Goal: Task Accomplishment & Management: Complete application form

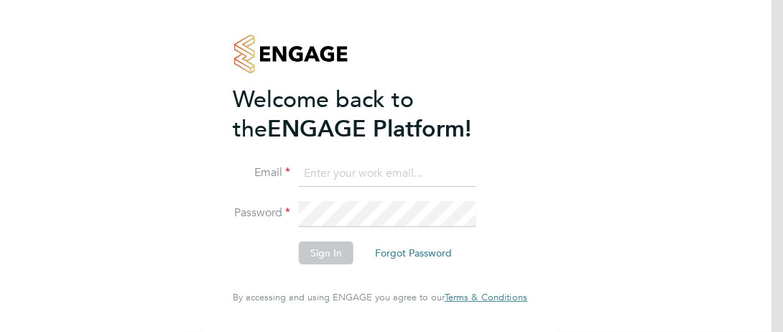
type input "[PERSON_NAME][EMAIL_ADDRESS][DOMAIN_NAME]"
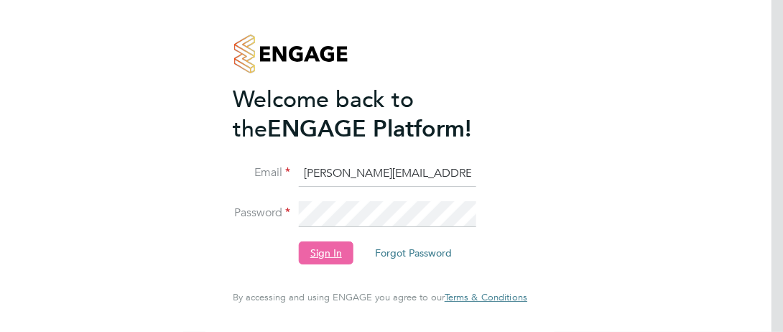
click at [346, 252] on button "Sign In" at bounding box center [326, 252] width 55 height 23
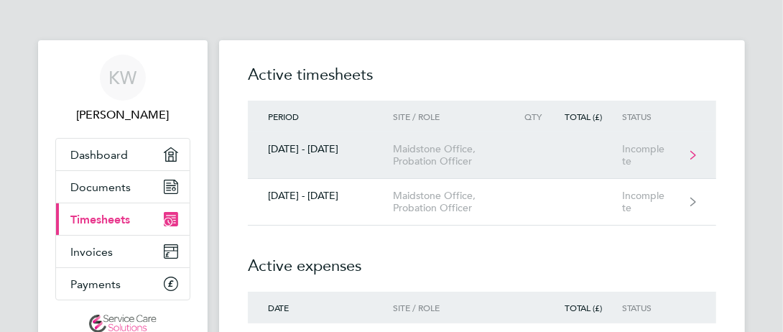
click at [446, 153] on div "Maidstone Office, Probation Officer" at bounding box center [454, 155] width 122 height 24
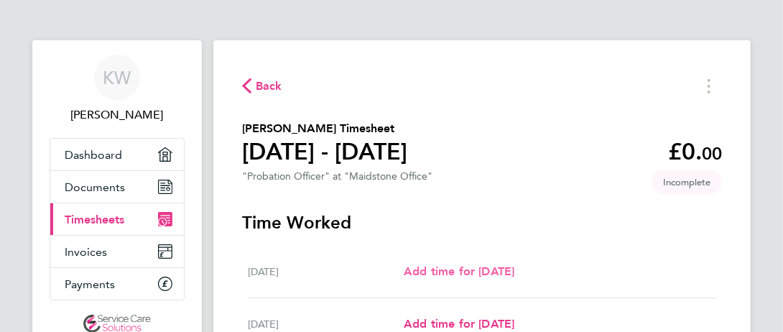
click at [440, 269] on span "Add time for [DATE]" at bounding box center [459, 271] width 111 height 14
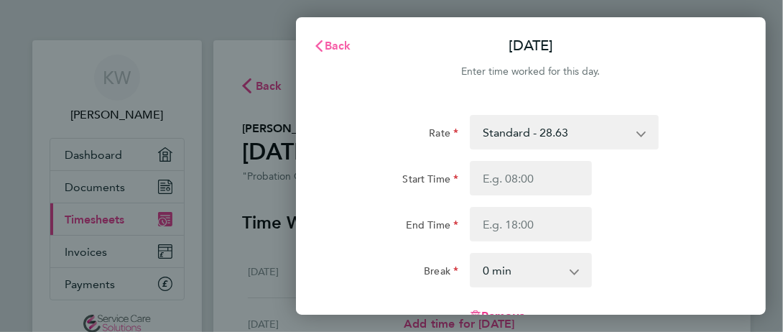
click at [332, 44] on span "Back" at bounding box center [338, 46] width 27 height 14
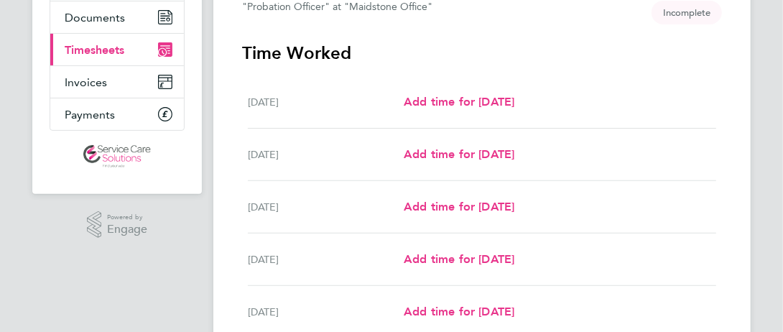
scroll to position [171, 0]
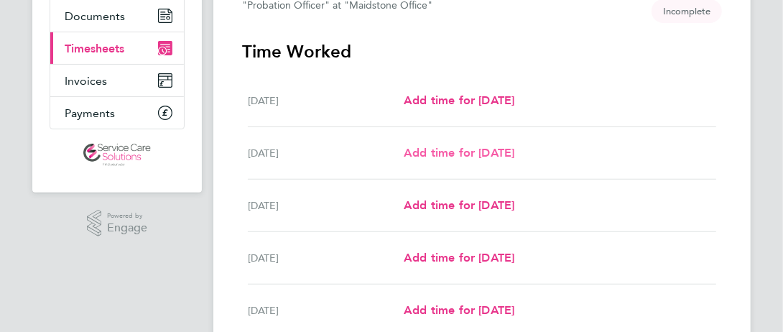
click at [461, 149] on span "Add time for [DATE]" at bounding box center [459, 153] width 111 height 14
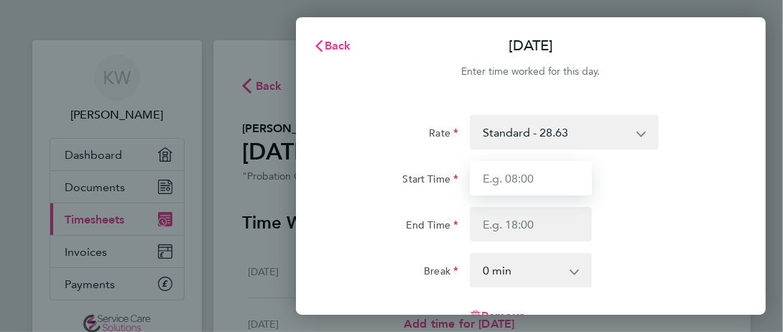
click at [562, 173] on input "Start Time" at bounding box center [531, 178] width 122 height 34
type input "09:00"
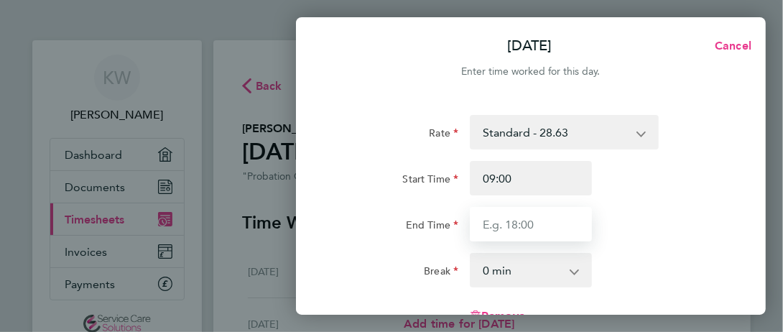
click at [522, 225] on input "End Time" at bounding box center [531, 224] width 122 height 34
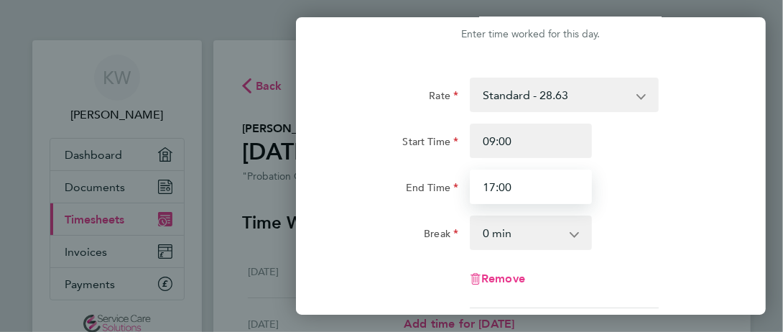
scroll to position [38, 0]
type input "17:00"
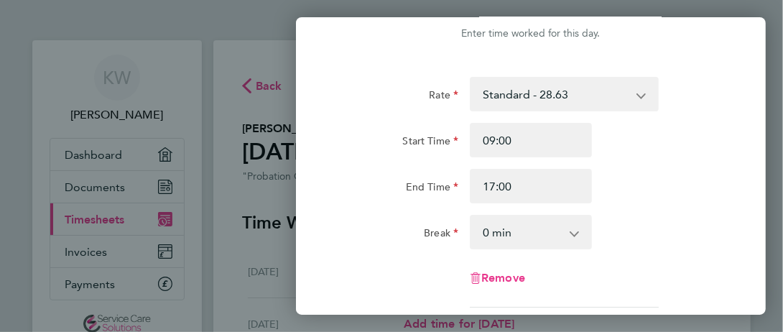
click at [549, 230] on select "0 min 15 min 30 min 45 min 60 min 75 min 90 min" at bounding box center [522, 232] width 102 height 32
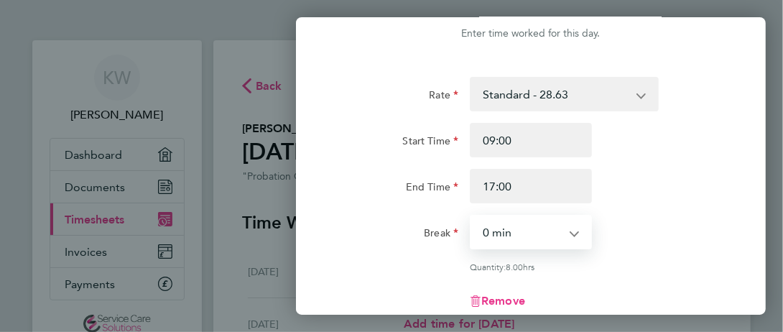
select select "30"
click at [471, 216] on select "0 min 15 min 30 min 45 min 60 min 75 min 90 min" at bounding box center [522, 232] width 102 height 32
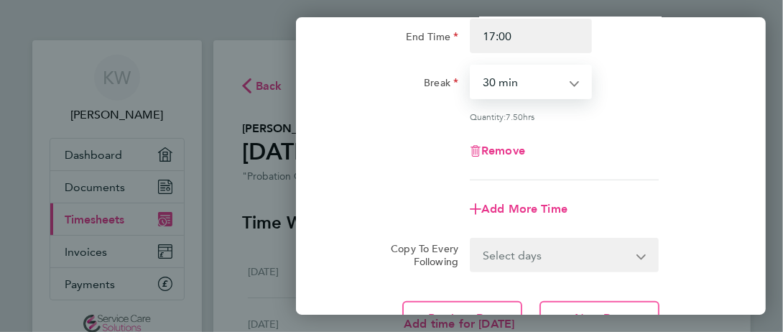
scroll to position [251, 0]
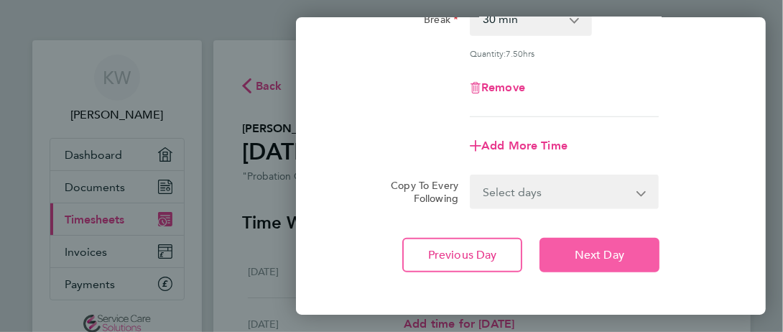
click at [606, 244] on button "Next Day" at bounding box center [600, 255] width 120 height 34
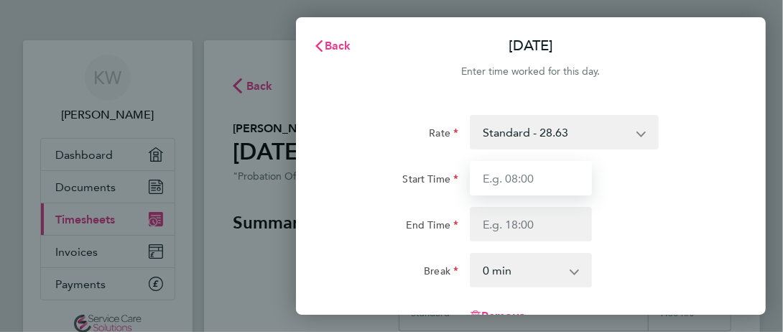
click at [564, 180] on input "Start Time" at bounding box center [531, 178] width 122 height 34
type input "09:00"
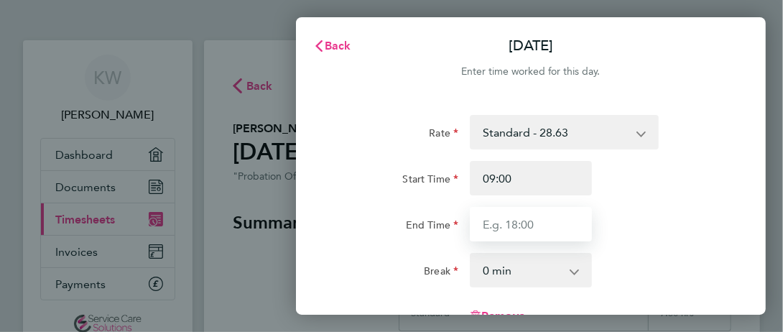
type input "17:00"
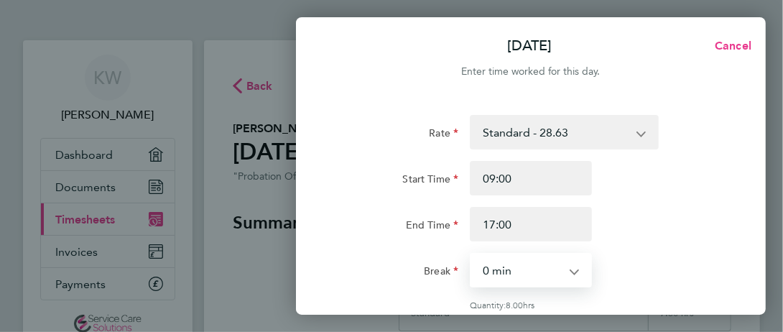
click at [514, 261] on select "0 min 15 min 30 min 45 min 60 min 75 min 90 min" at bounding box center [522, 270] width 102 height 32
select select "30"
click at [471, 254] on select "0 min 15 min 30 min 45 min 60 min 75 min 90 min" at bounding box center [522, 270] width 102 height 32
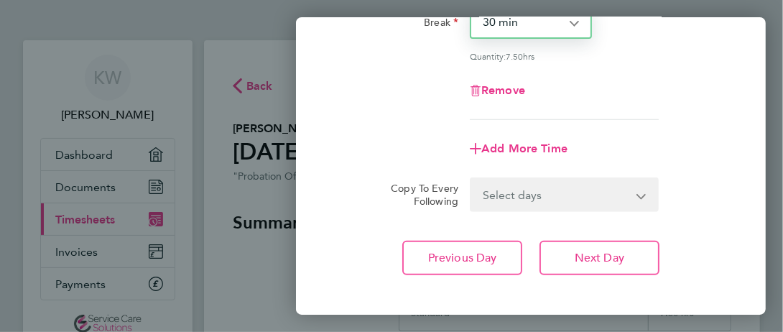
scroll to position [256, 0]
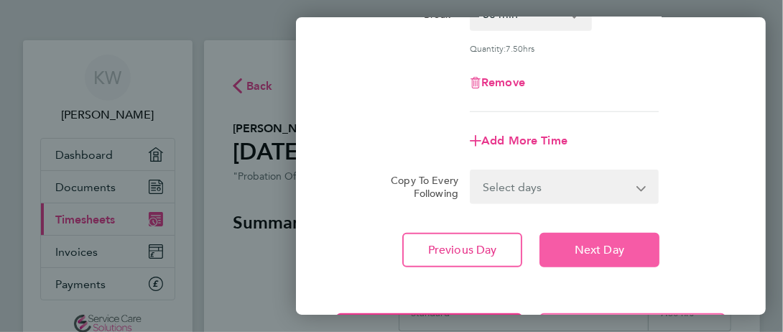
click at [602, 252] on span "Next Day" at bounding box center [600, 250] width 50 height 14
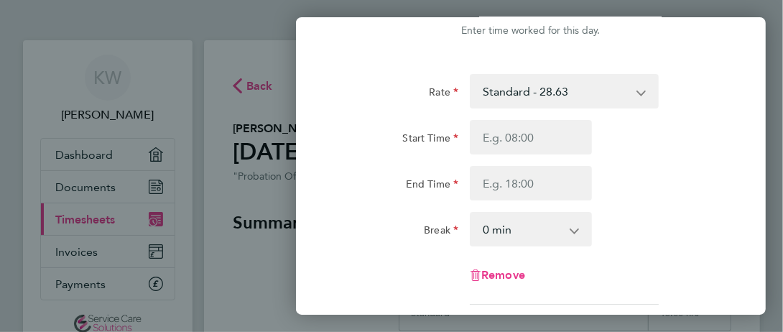
scroll to position [39, 0]
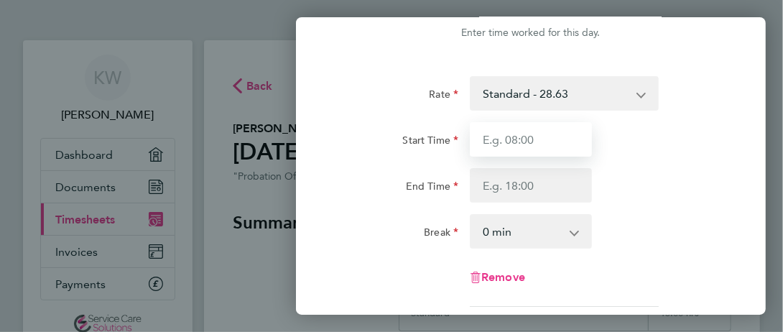
click at [539, 147] on input "Start Time" at bounding box center [531, 139] width 122 height 34
type input "09:00"
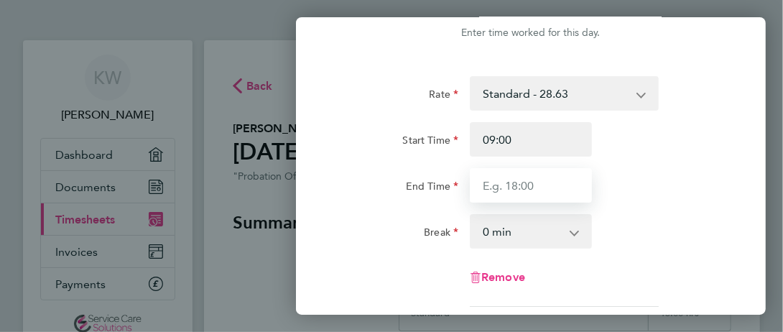
type input "17:00"
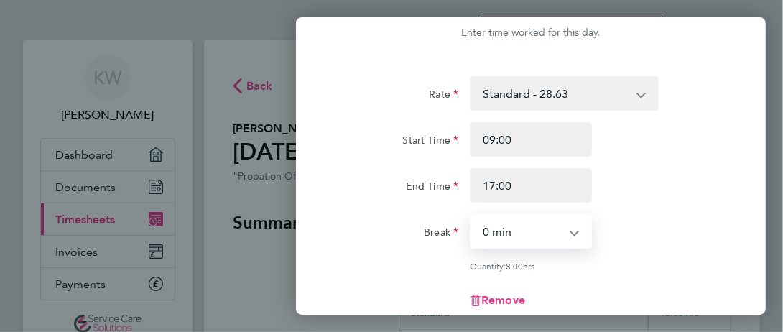
click at [536, 227] on select "0 min 15 min 30 min 45 min 60 min 75 min 90 min" at bounding box center [522, 232] width 102 height 32
select select "30"
click at [471, 216] on select "0 min 15 min 30 min 45 min 60 min 75 min 90 min" at bounding box center [522, 232] width 102 height 32
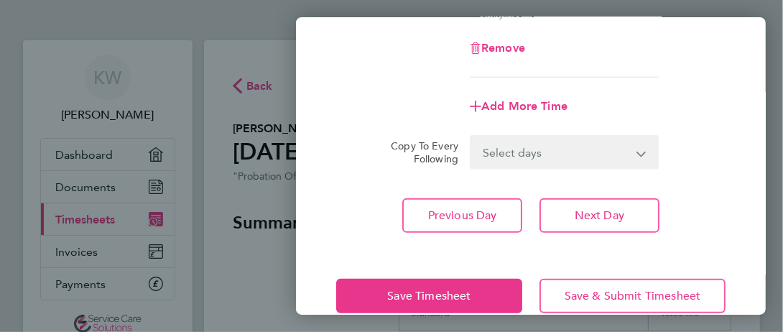
scroll to position [292, 0]
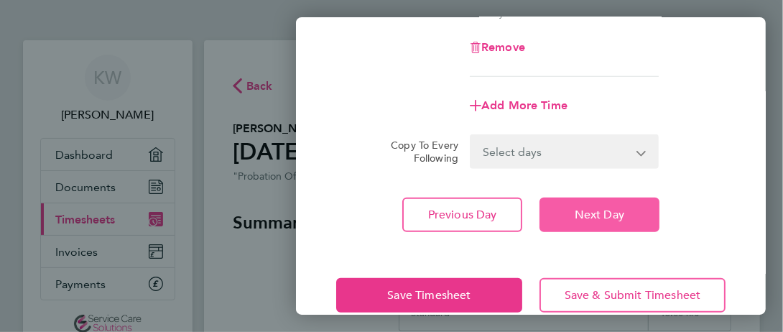
click at [604, 216] on span "Next Day" at bounding box center [600, 215] width 50 height 14
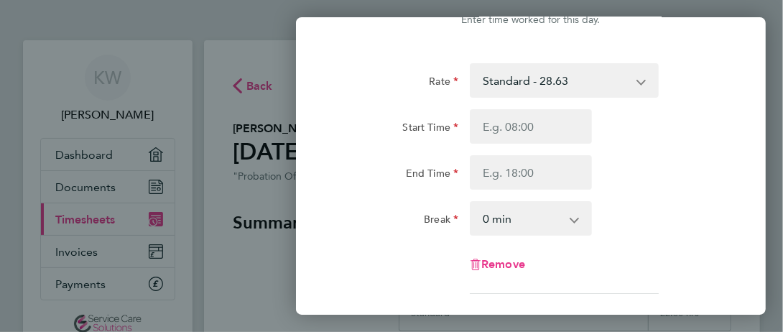
scroll to position [50, 0]
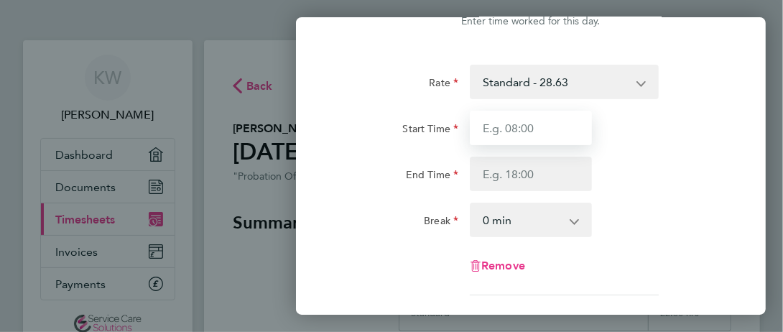
click at [533, 136] on input "Start Time" at bounding box center [531, 128] width 122 height 34
type input "09:00"
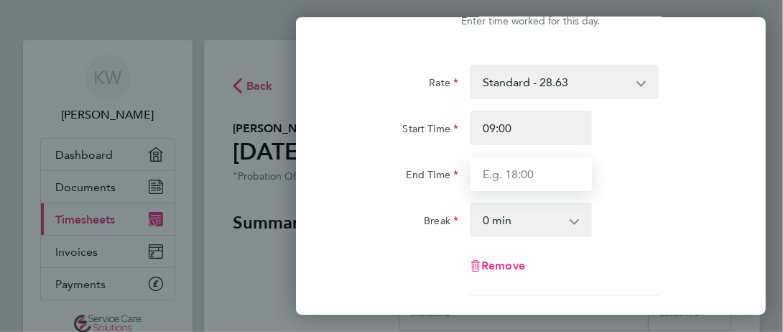
type input "17:00"
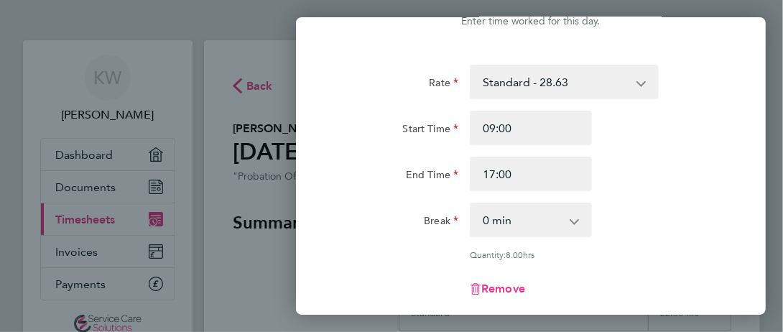
click at [512, 215] on select "0 min 15 min 30 min 45 min 60 min 75 min 90 min" at bounding box center [522, 220] width 102 height 32
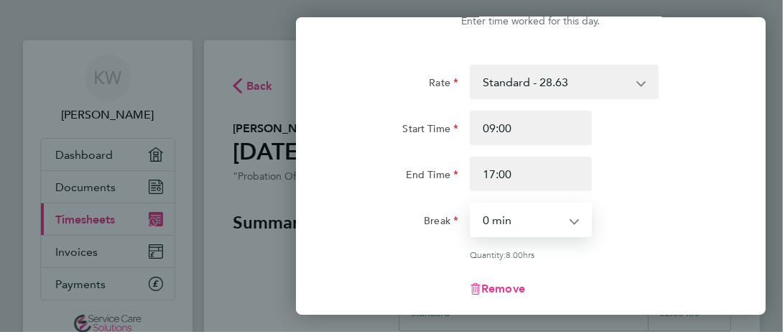
select select "30"
click at [471, 204] on select "0 min 15 min 30 min 45 min 60 min 75 min 90 min" at bounding box center [522, 220] width 102 height 32
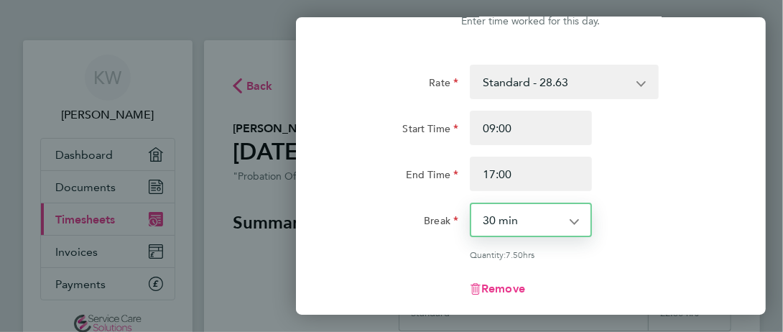
scroll to position [213, 0]
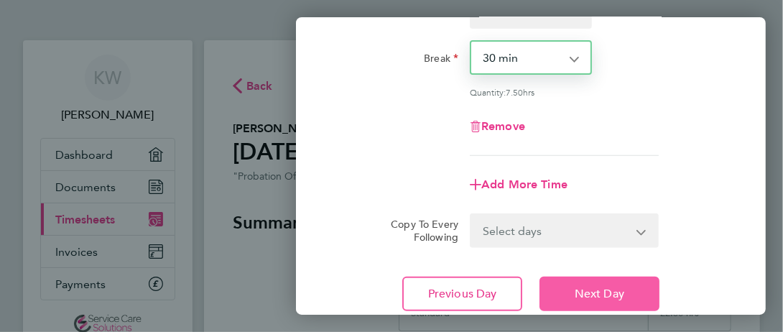
click at [584, 297] on span "Next Day" at bounding box center [600, 294] width 50 height 14
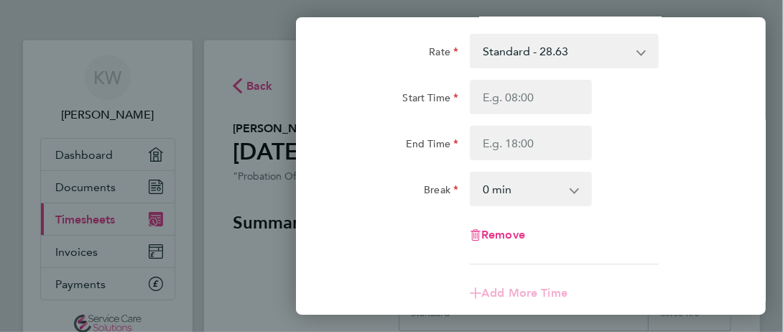
scroll to position [79, 0]
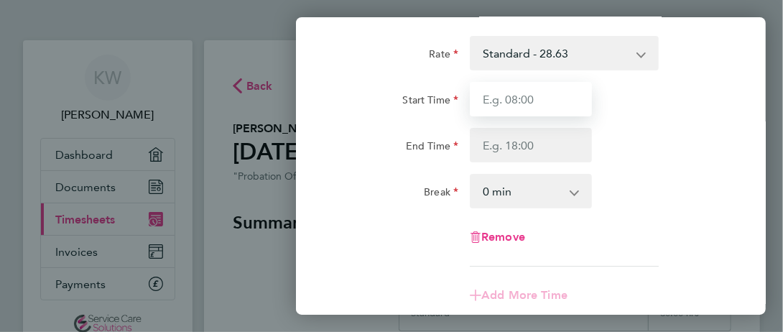
click at [547, 98] on input "Start Time" at bounding box center [531, 99] width 122 height 34
type input "09:00"
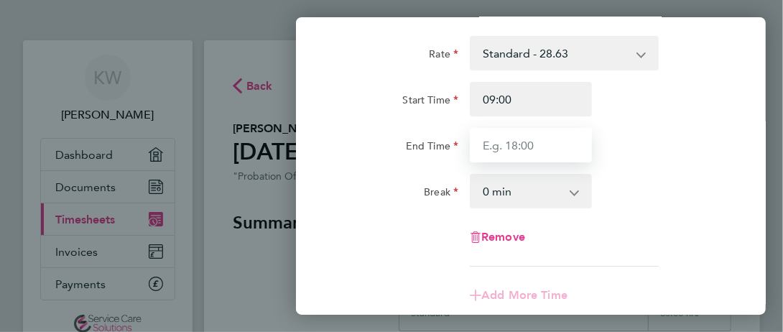
type input "17:00"
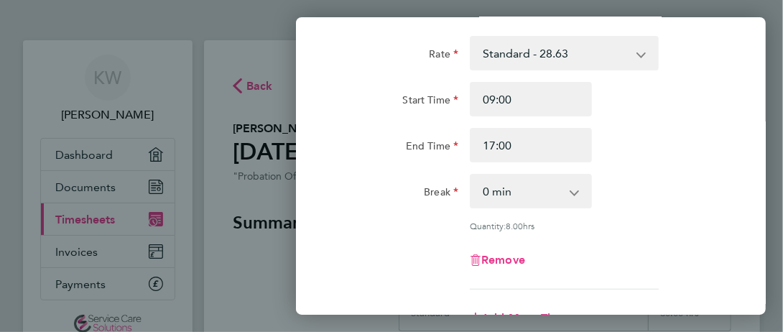
click at [560, 193] on select "0 min 15 min 30 min 45 min 60 min 75 min 90 min" at bounding box center [522, 191] width 102 height 32
select select "30"
click at [471, 175] on select "0 min 15 min 30 min 45 min 60 min 75 min 90 min" at bounding box center [522, 191] width 102 height 32
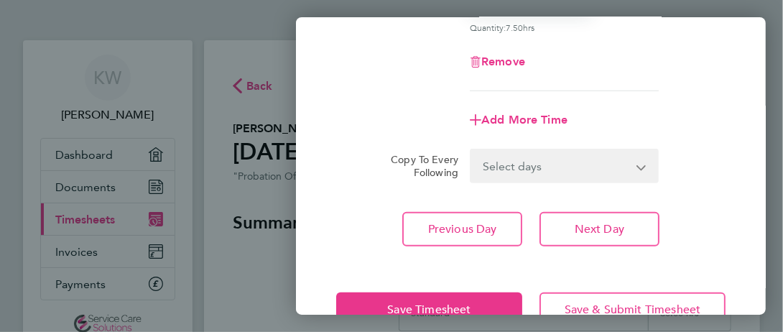
scroll to position [279, 0]
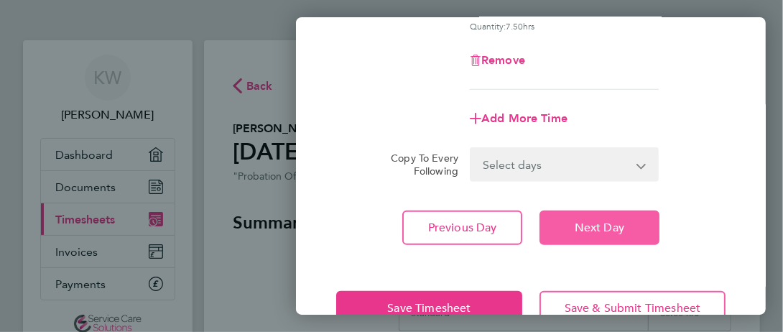
click at [621, 213] on button "Next Day" at bounding box center [600, 228] width 120 height 34
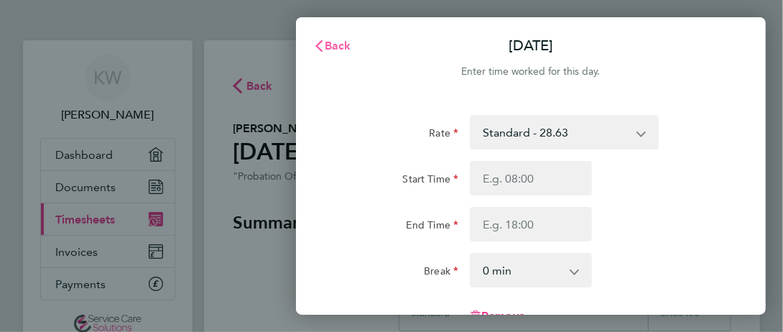
click at [343, 50] on span "Back" at bounding box center [338, 46] width 27 height 14
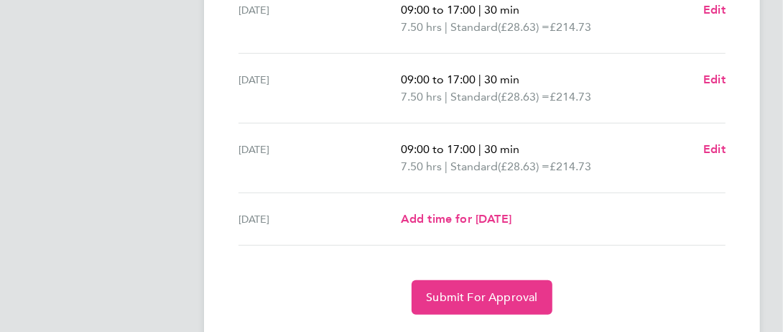
scroll to position [608, 0]
click at [709, 150] on span "Edit" at bounding box center [714, 149] width 22 height 14
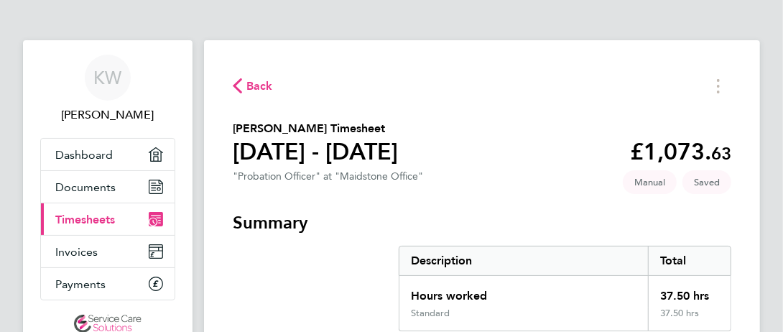
select select "30"
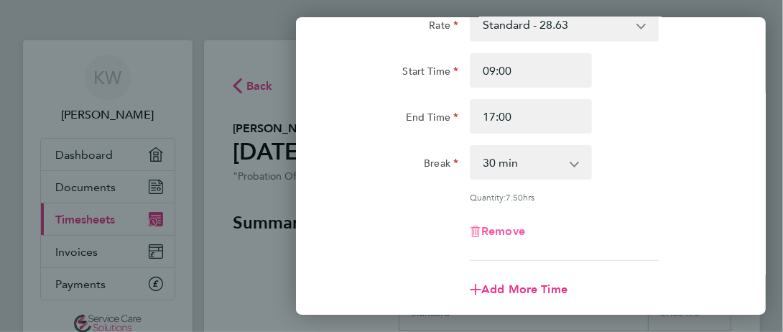
click at [514, 231] on span "Remove" at bounding box center [503, 231] width 44 height 14
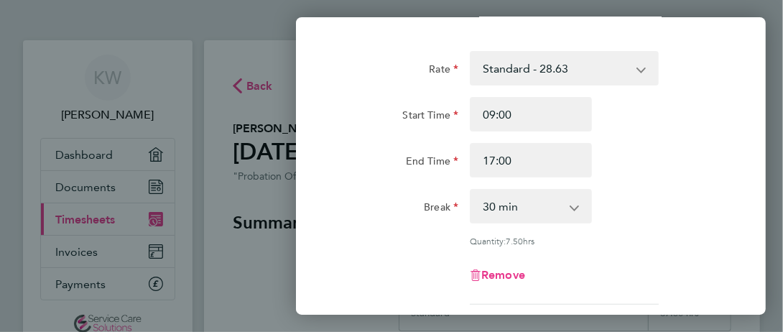
select select "null"
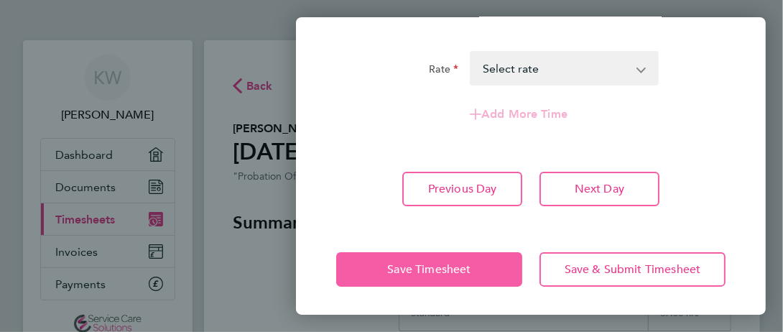
click at [471, 262] on span "Save Timesheet" at bounding box center [428, 269] width 83 height 14
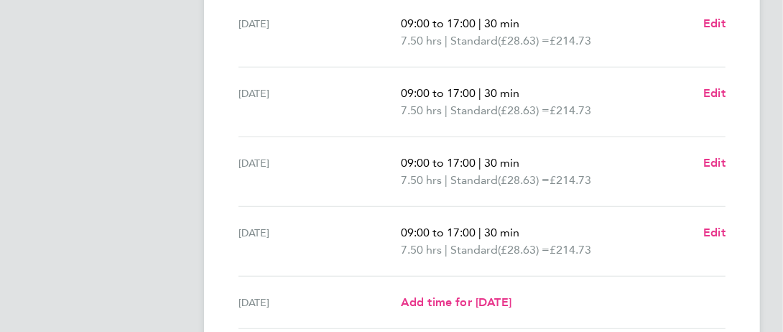
scroll to position [463, 0]
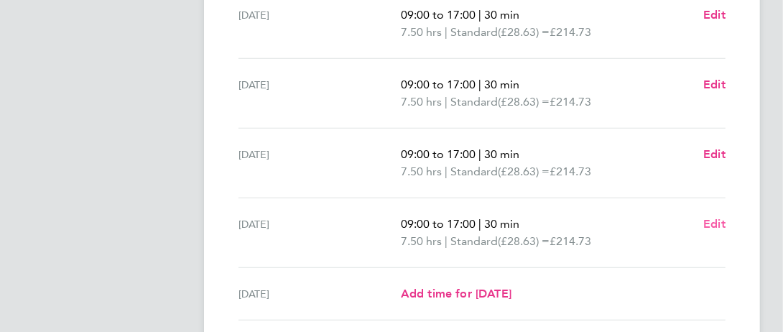
click at [716, 223] on span "Edit" at bounding box center [714, 224] width 22 height 14
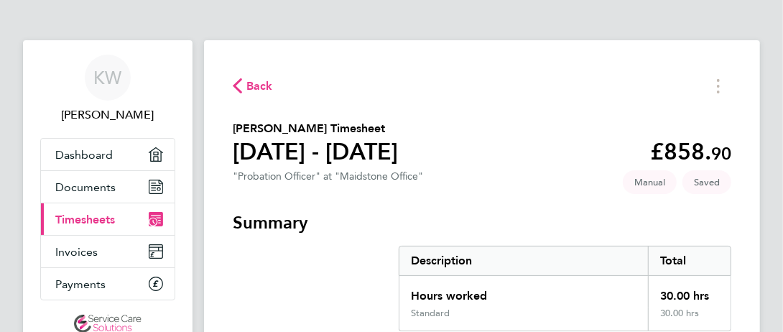
select select "30"
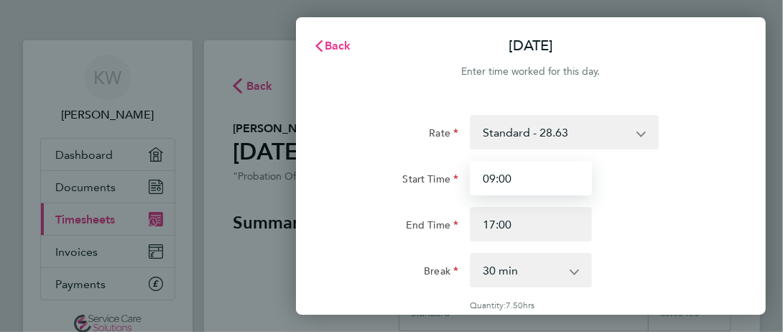
click at [552, 182] on input "09:00" at bounding box center [531, 178] width 122 height 34
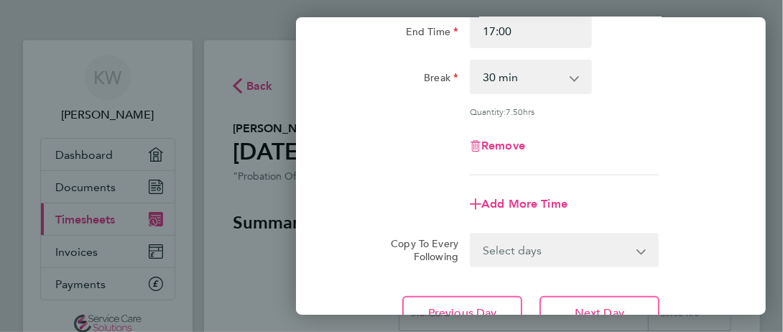
scroll to position [194, 0]
type input "08:00"
click at [588, 300] on button "Next Day" at bounding box center [600, 312] width 120 height 34
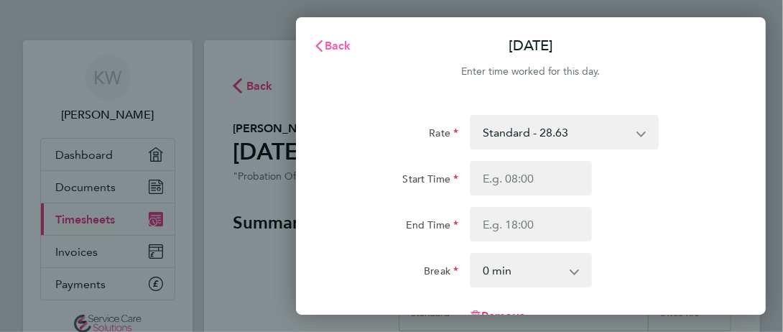
click at [341, 47] on span "Back" at bounding box center [338, 46] width 27 height 14
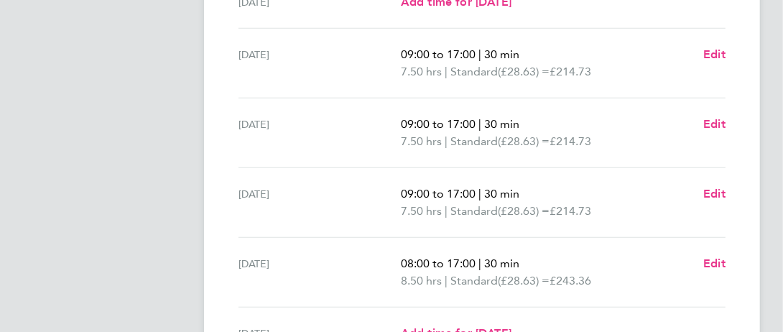
scroll to position [433, 0]
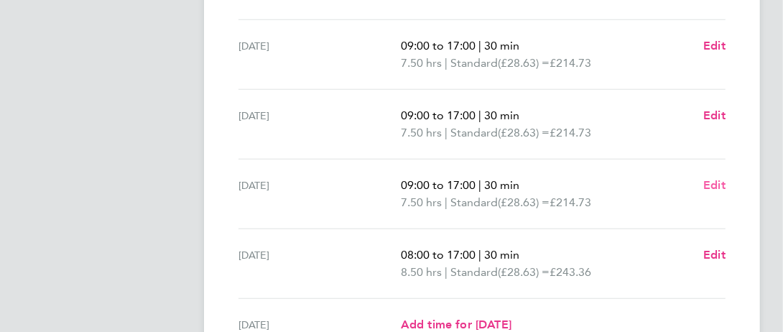
click at [718, 178] on span "Edit" at bounding box center [714, 185] width 22 height 14
select select "30"
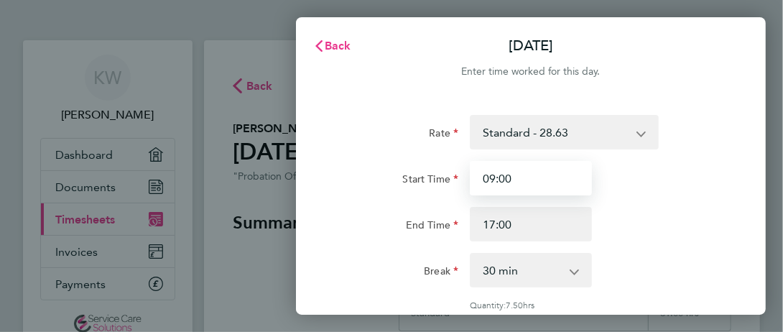
click at [545, 188] on input "09:00" at bounding box center [531, 178] width 122 height 34
type input "08:00"
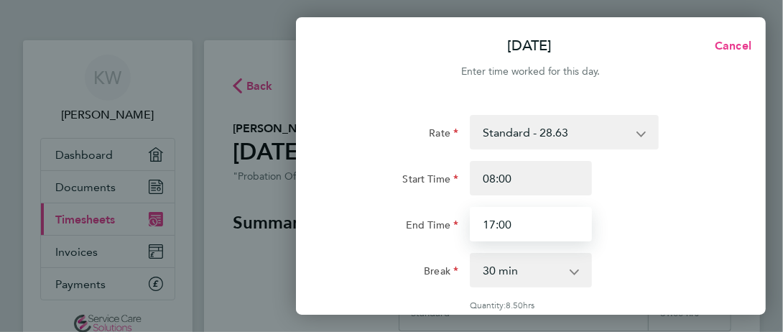
click at [540, 225] on input "17:00" at bounding box center [531, 224] width 122 height 34
click at [679, 211] on div "End Time 17:3" at bounding box center [530, 224] width 401 height 34
click at [538, 231] on input "17:3" at bounding box center [531, 224] width 122 height 34
type input "17:30"
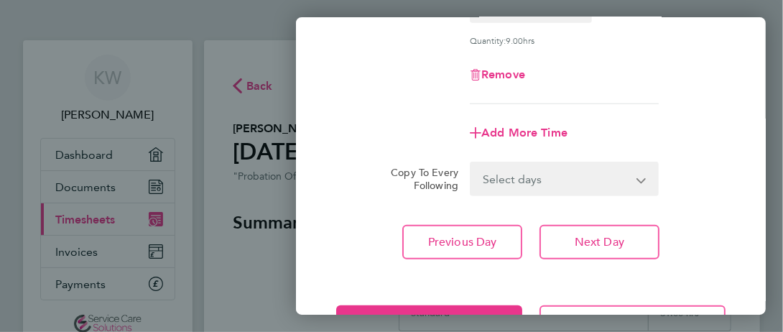
scroll to position [316, 0]
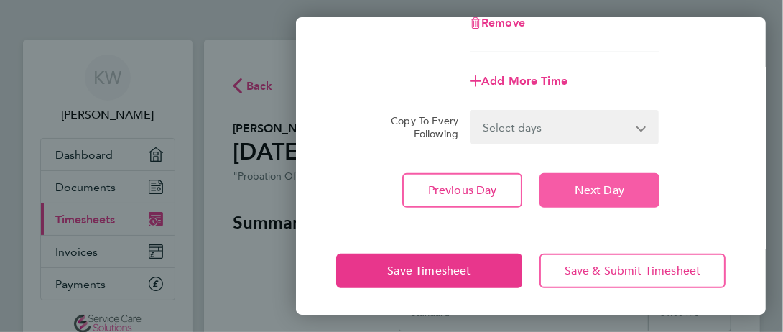
click at [628, 191] on button "Next Day" at bounding box center [600, 190] width 120 height 34
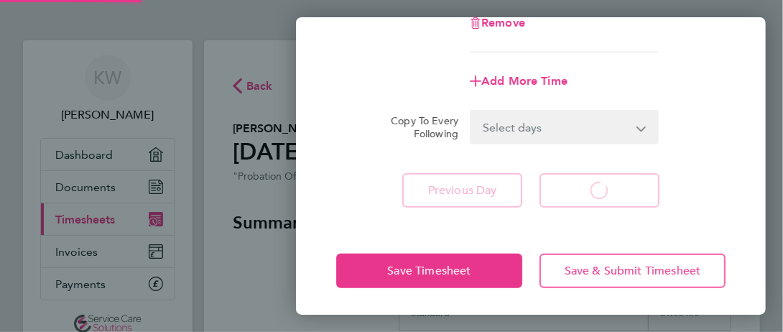
select select "30"
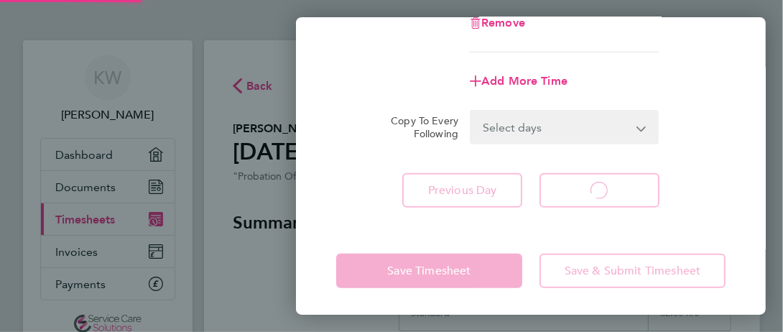
select select "30"
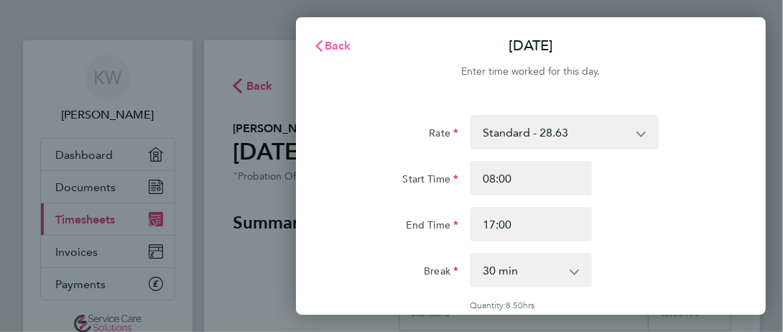
click at [323, 50] on icon "button" at bounding box center [318, 45] width 11 height 11
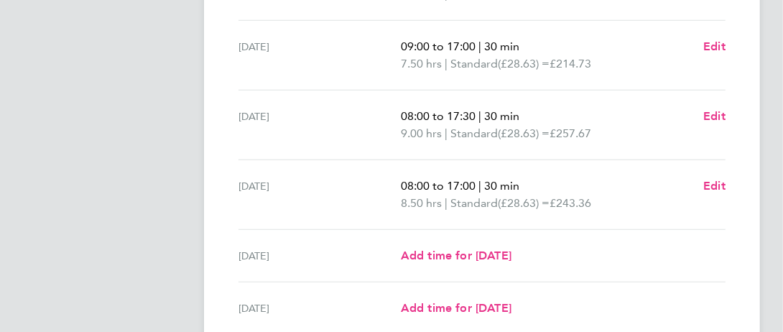
scroll to position [532, 0]
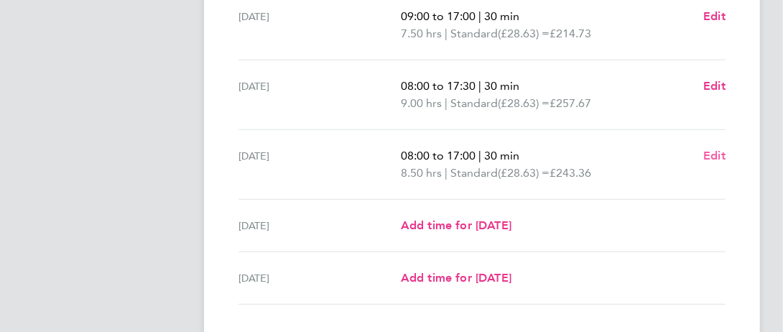
click at [715, 158] on span "Edit" at bounding box center [714, 156] width 22 height 14
select select "30"
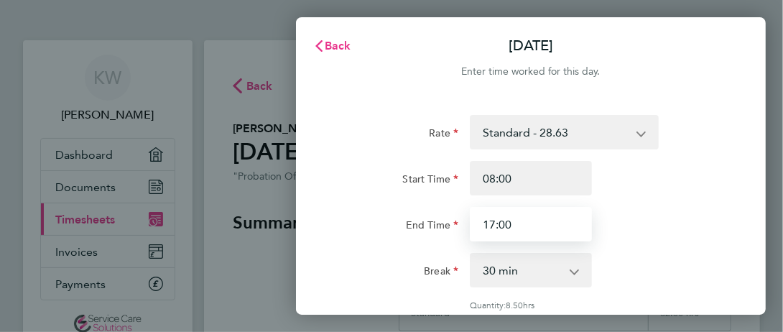
click at [546, 226] on input "17:00" at bounding box center [531, 224] width 122 height 34
type input "17:30"
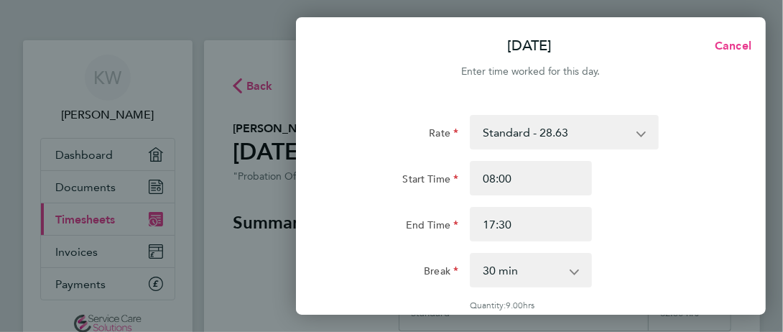
drag, startPoint x: 634, startPoint y: 218, endPoint x: 713, endPoint y: 112, distance: 132.3
click at [713, 112] on div "Rate Standard - 28.63 Start Time 08:00 End Time 17:30 Break 0 min 15 min 30 min…" at bounding box center [531, 319] width 470 height 443
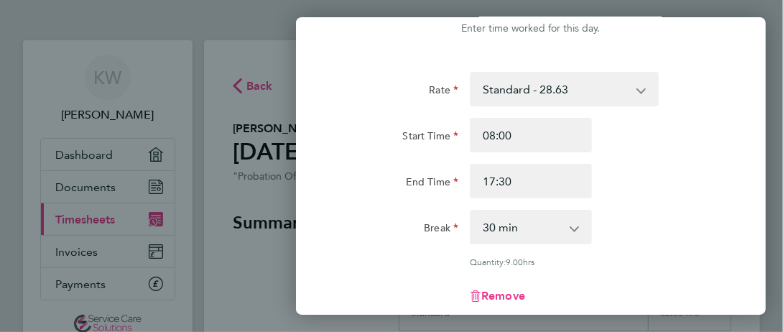
scroll to position [243, 0]
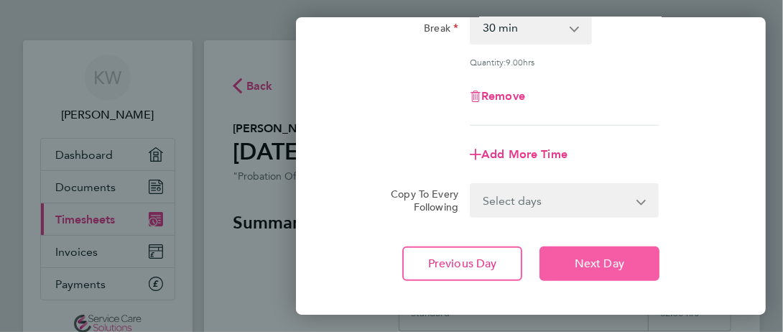
click at [614, 248] on button "Next Day" at bounding box center [600, 263] width 120 height 34
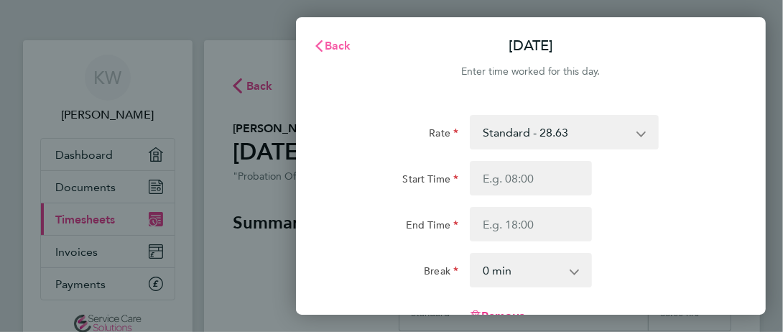
click at [318, 47] on icon "button" at bounding box center [318, 45] width 7 height 11
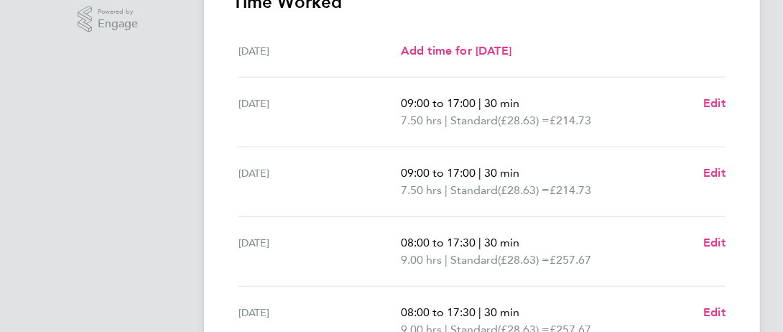
scroll to position [328, 0]
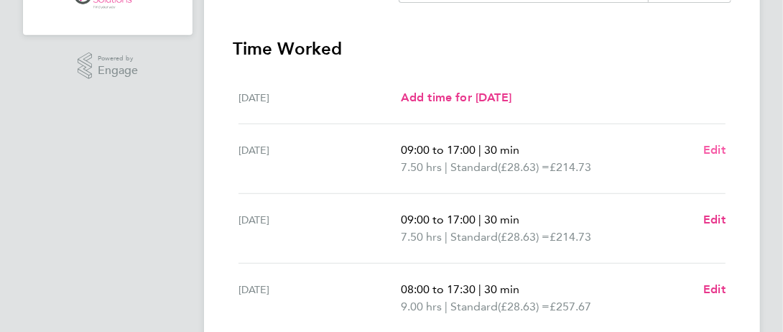
click at [718, 152] on span "Edit" at bounding box center [714, 150] width 22 height 14
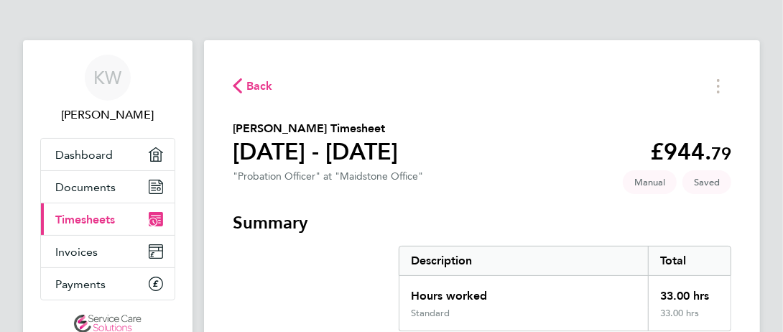
select select "30"
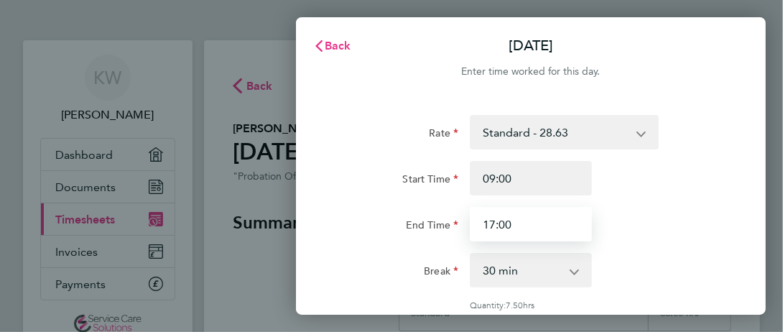
click at [524, 216] on input "17:00" at bounding box center [531, 224] width 122 height 34
type input "17:30"
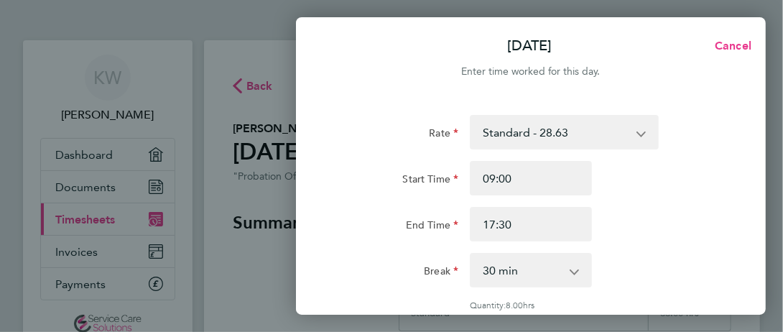
click at [641, 218] on div "End Time 17:30" at bounding box center [530, 224] width 401 height 34
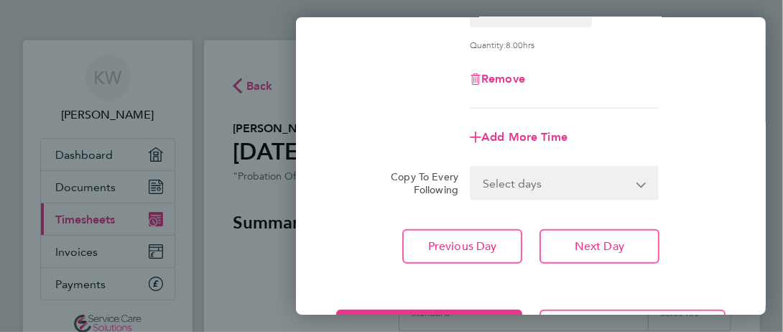
scroll to position [260, 0]
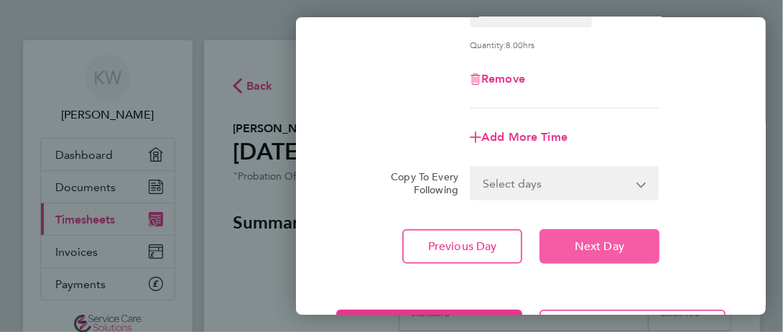
click at [604, 251] on span "Next Day" at bounding box center [600, 246] width 50 height 14
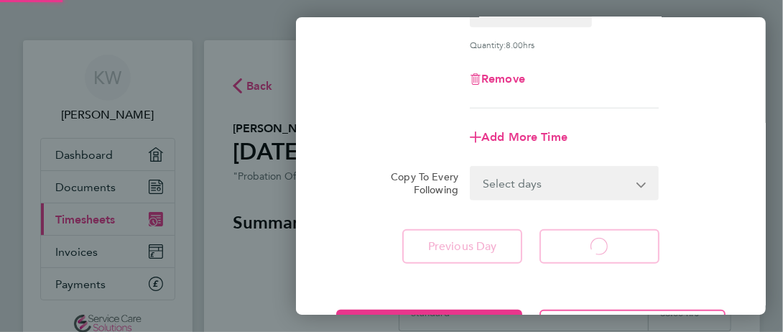
select select "30"
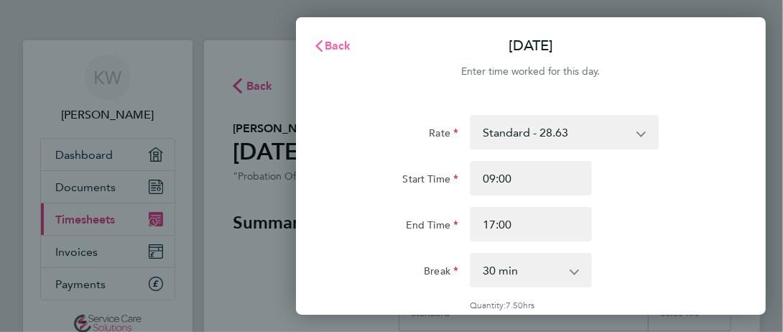
click at [337, 50] on span "Back" at bounding box center [338, 46] width 27 height 14
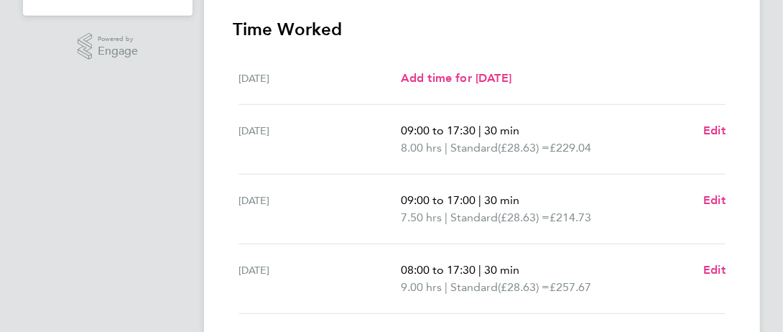
scroll to position [339, 0]
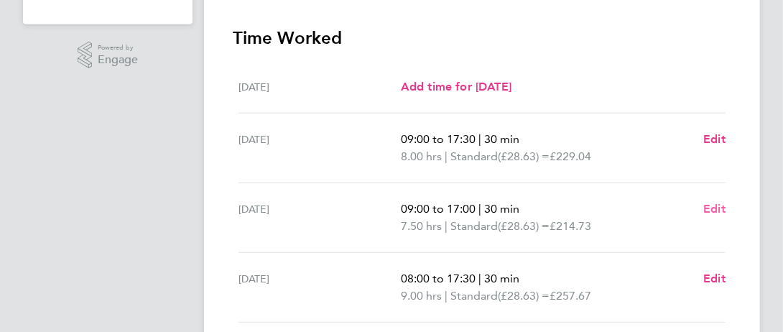
click at [705, 207] on span "Edit" at bounding box center [714, 209] width 22 height 14
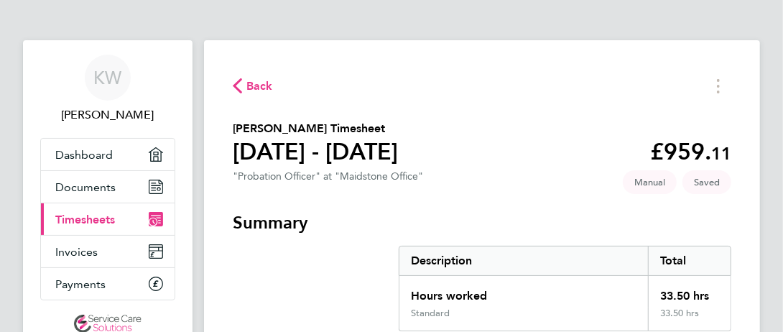
select select "30"
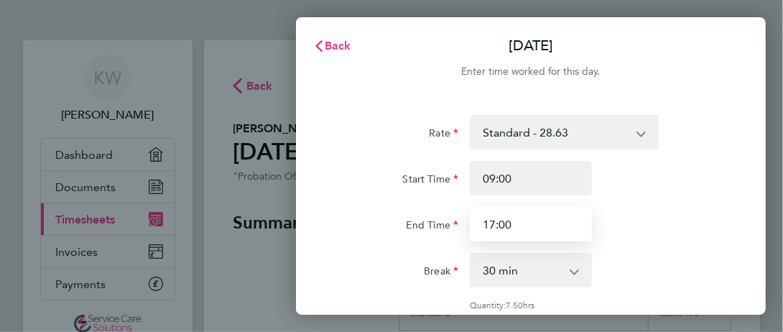
click at [562, 228] on input "17:00" at bounding box center [531, 224] width 122 height 34
type input "17:30"
click at [746, 182] on div "Rate Standard - 28.63 Start Time 09:00 End Time 17:30 Break 0 min 15 min 30 min…" at bounding box center [531, 319] width 470 height 443
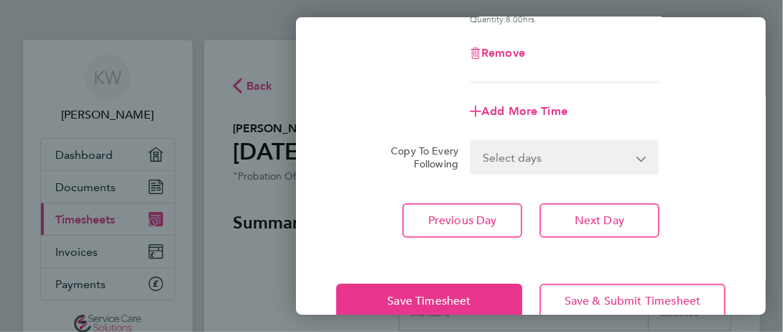
scroll to position [316, 0]
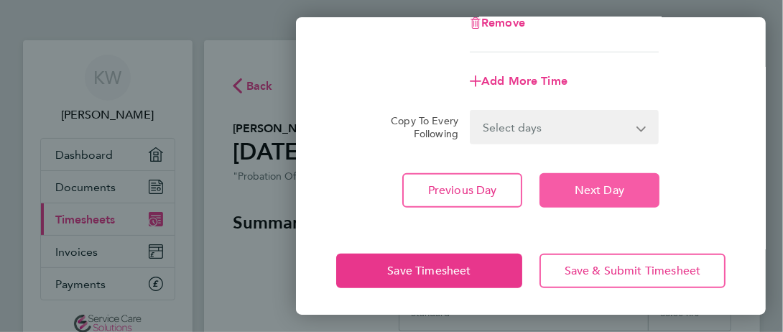
click at [647, 183] on button "Next Day" at bounding box center [600, 190] width 120 height 34
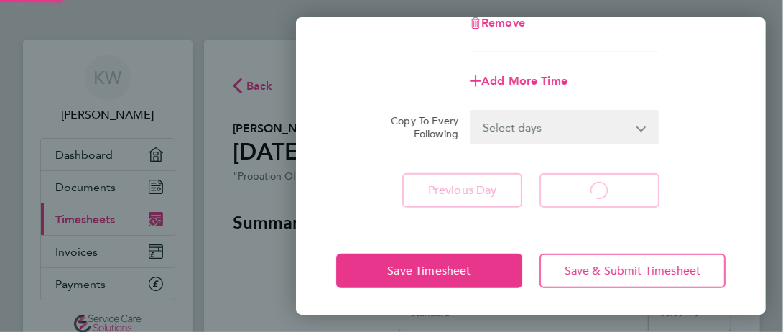
select select "30"
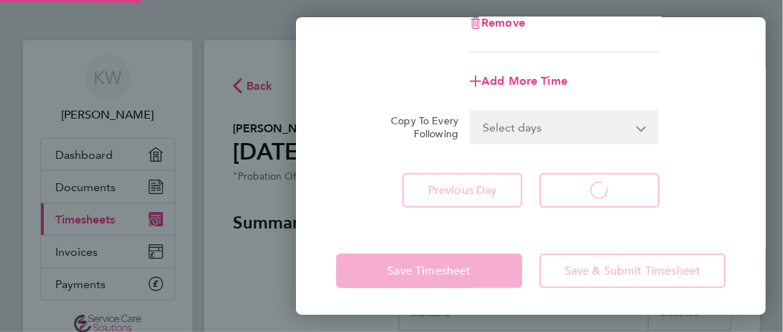
select select "30"
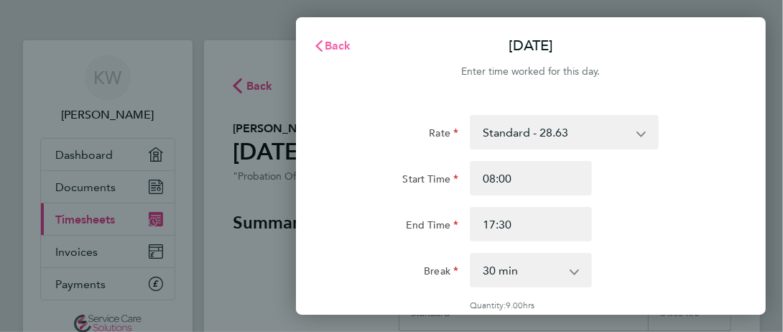
click at [325, 41] on span "Back" at bounding box center [338, 46] width 27 height 14
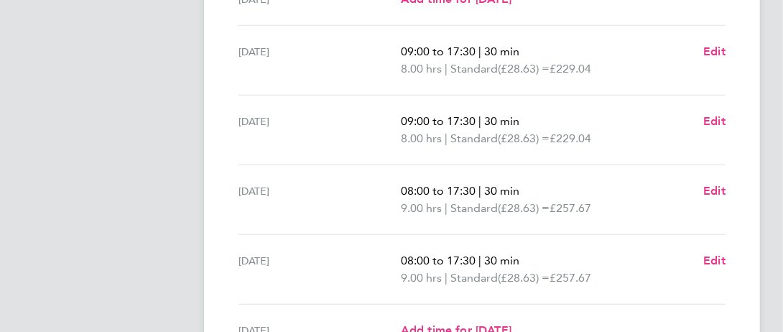
scroll to position [628, 0]
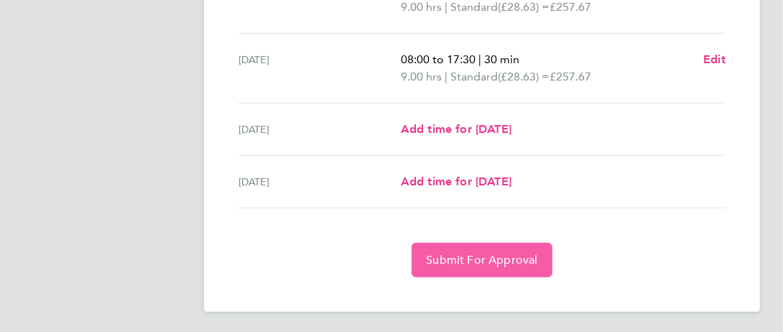
click at [527, 253] on span "Submit For Approval" at bounding box center [481, 260] width 111 height 14
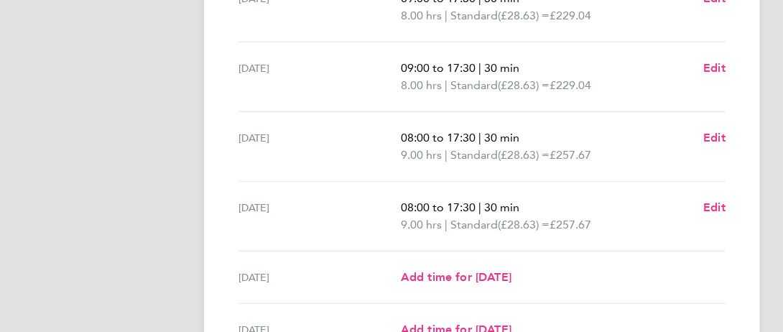
scroll to position [481, 0]
click at [711, 205] on span "Edit" at bounding box center [714, 207] width 22 height 14
select select "30"
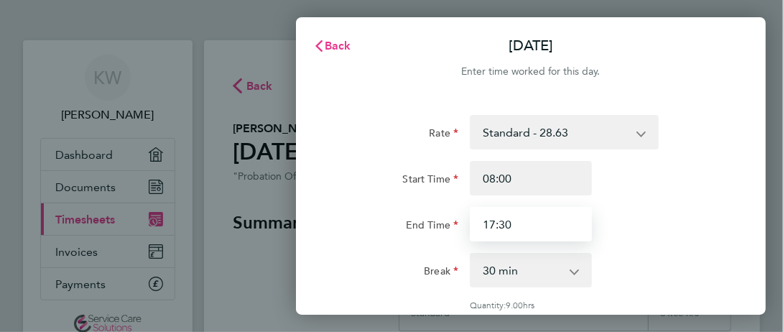
click at [567, 234] on input "17:30" at bounding box center [531, 224] width 122 height 34
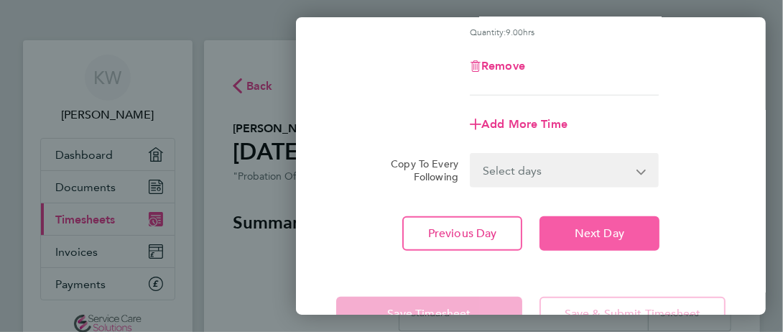
scroll to position [274, 0]
type input "18:00"
click at [611, 236] on span "Next Day" at bounding box center [600, 233] width 50 height 14
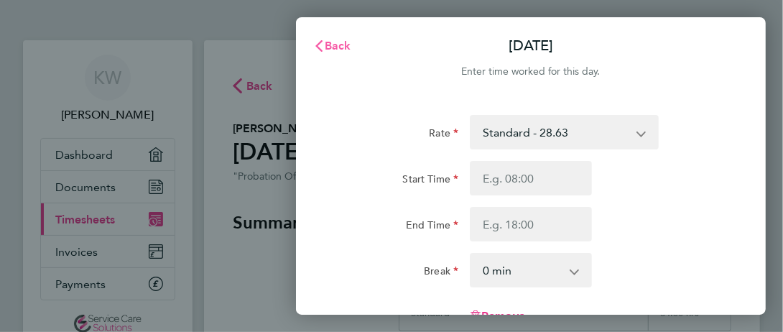
click at [328, 45] on span "Back" at bounding box center [338, 46] width 27 height 14
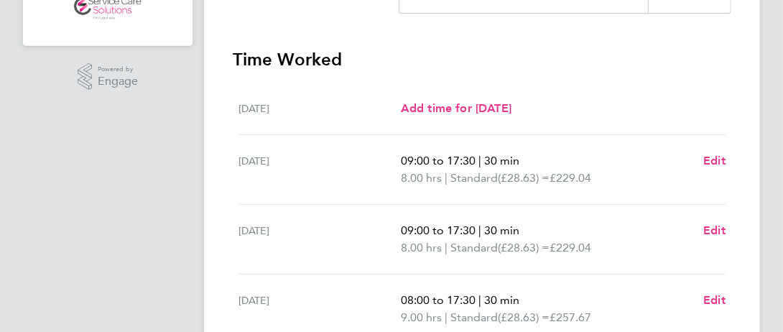
scroll to position [316, 0]
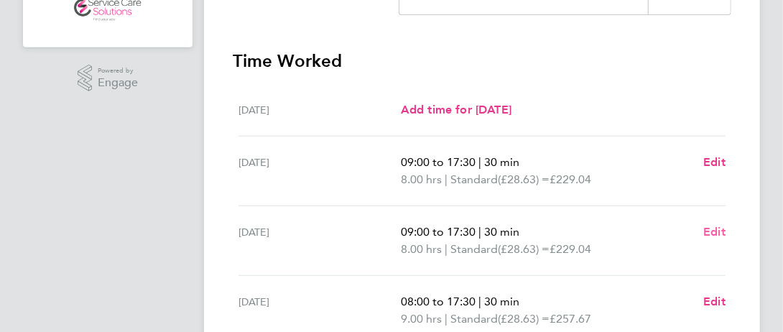
click at [715, 231] on span "Edit" at bounding box center [714, 232] width 22 height 14
select select "30"
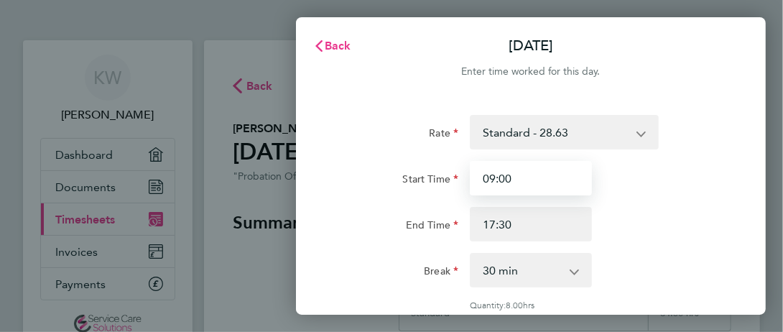
click at [570, 182] on input "09:00" at bounding box center [531, 178] width 122 height 34
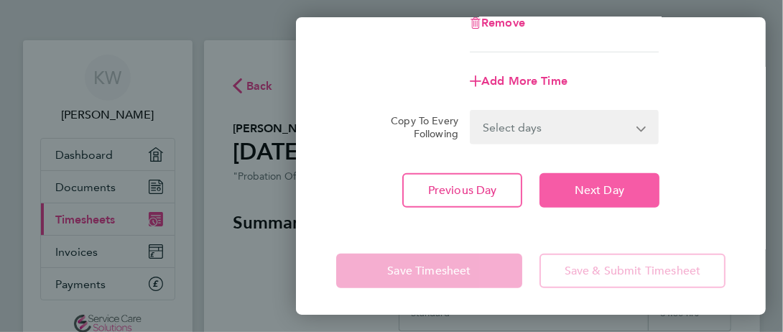
type input "08:30"
click at [586, 183] on span "Next Day" at bounding box center [600, 190] width 50 height 14
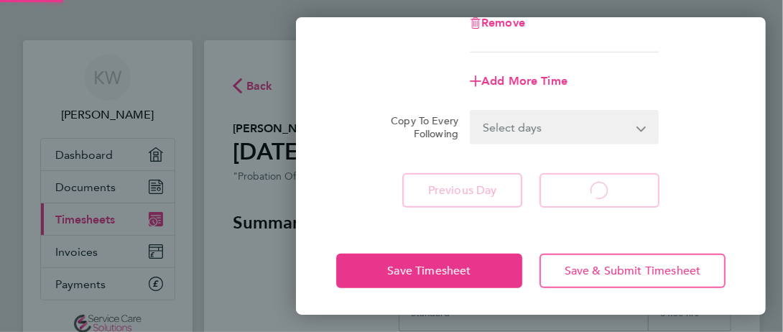
select select "30"
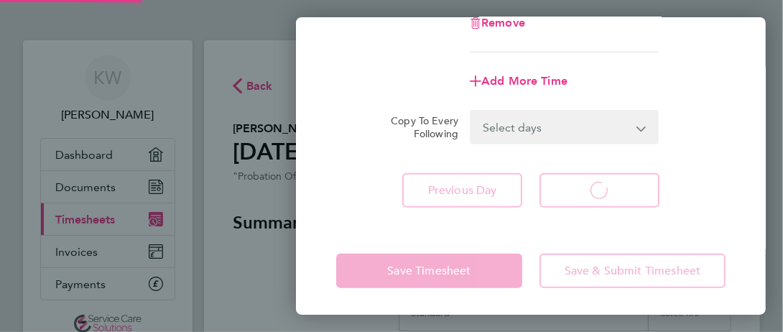
select select "30"
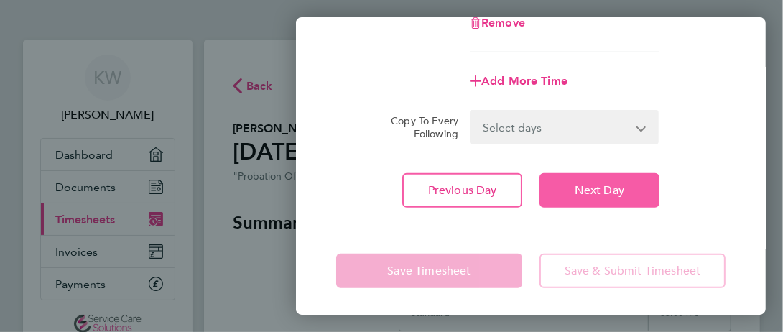
click at [596, 187] on span "Next Day" at bounding box center [600, 190] width 50 height 14
select select "30"
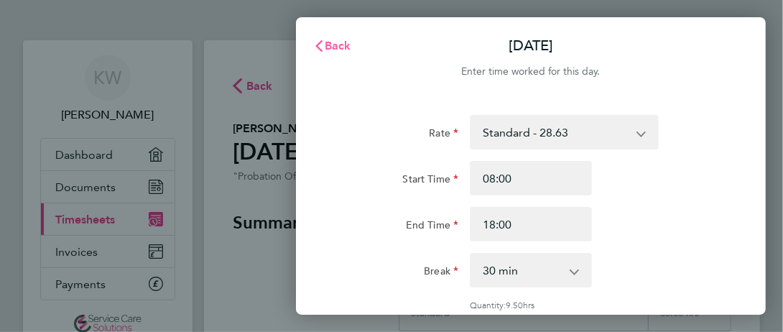
click at [327, 52] on span "Back" at bounding box center [338, 46] width 27 height 14
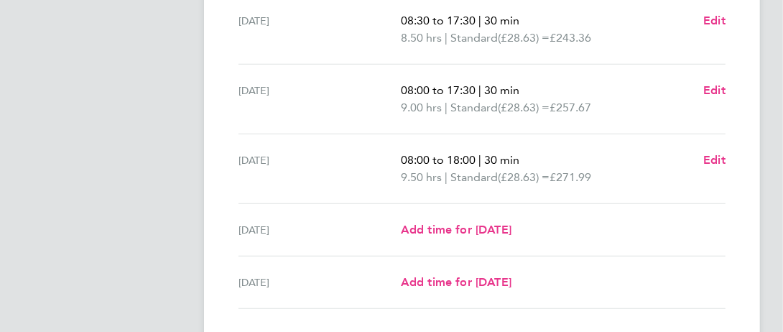
scroll to position [628, 0]
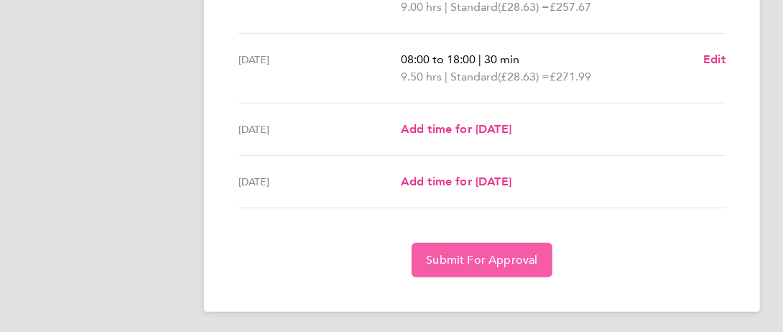
click at [520, 247] on button "Submit For Approval" at bounding box center [482, 260] width 140 height 34
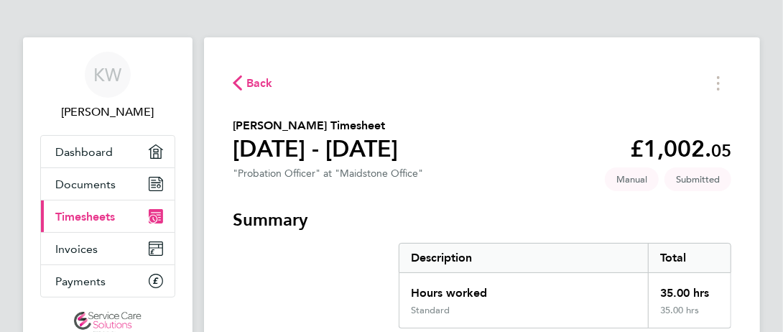
scroll to position [0, 0]
